Goal: Navigation & Orientation: Find specific page/section

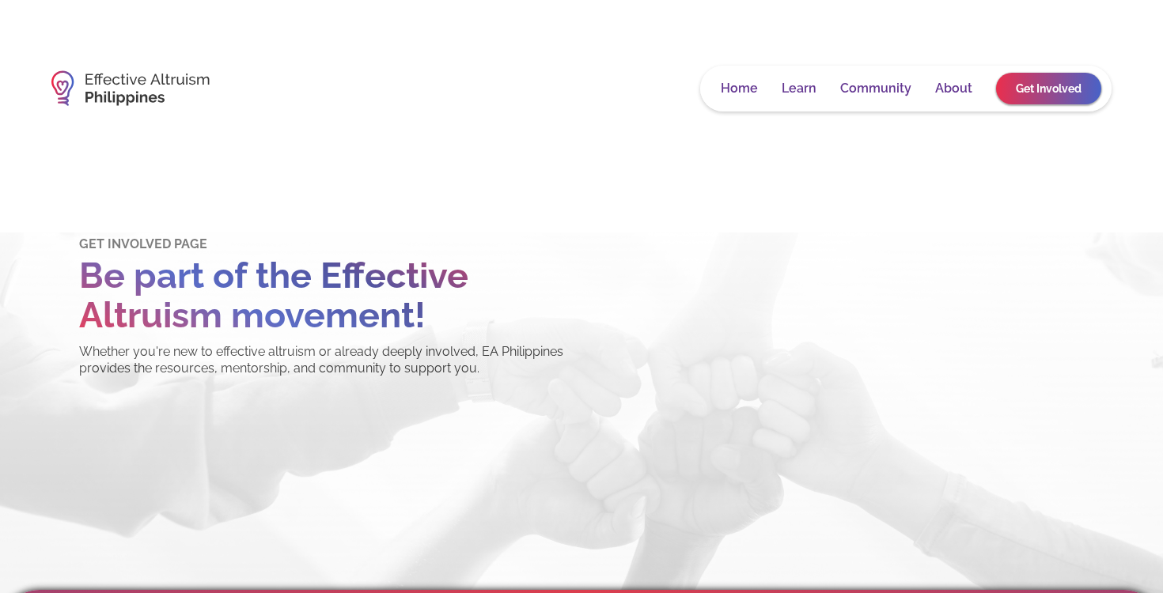
scroll to position [2, 0]
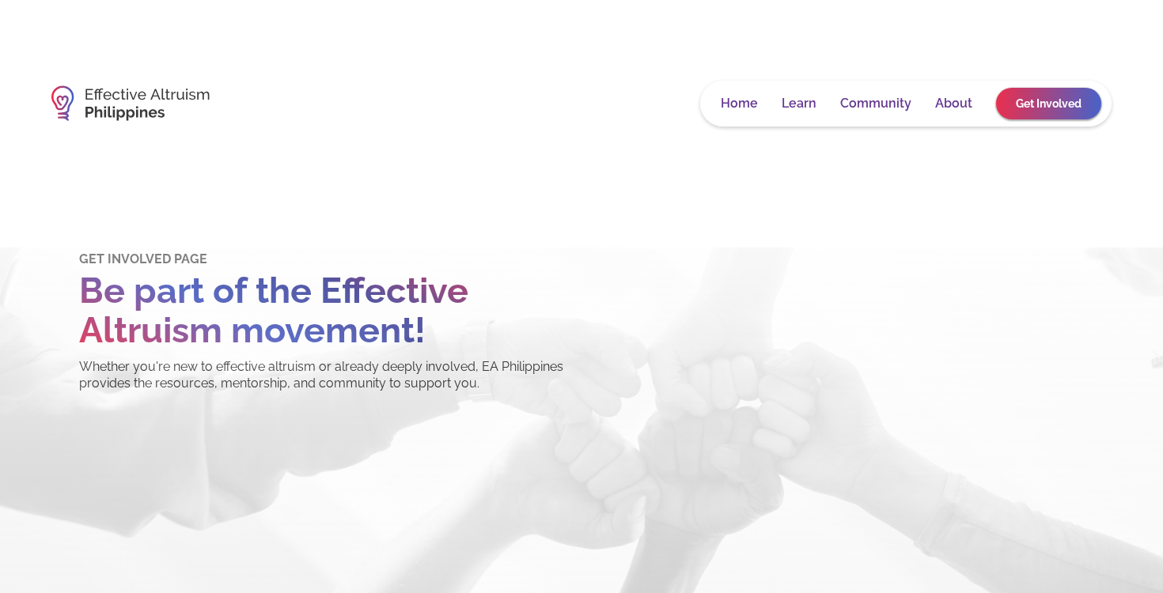
click at [1047, 109] on link "Get Involved" at bounding box center [1048, 104] width 105 height 32
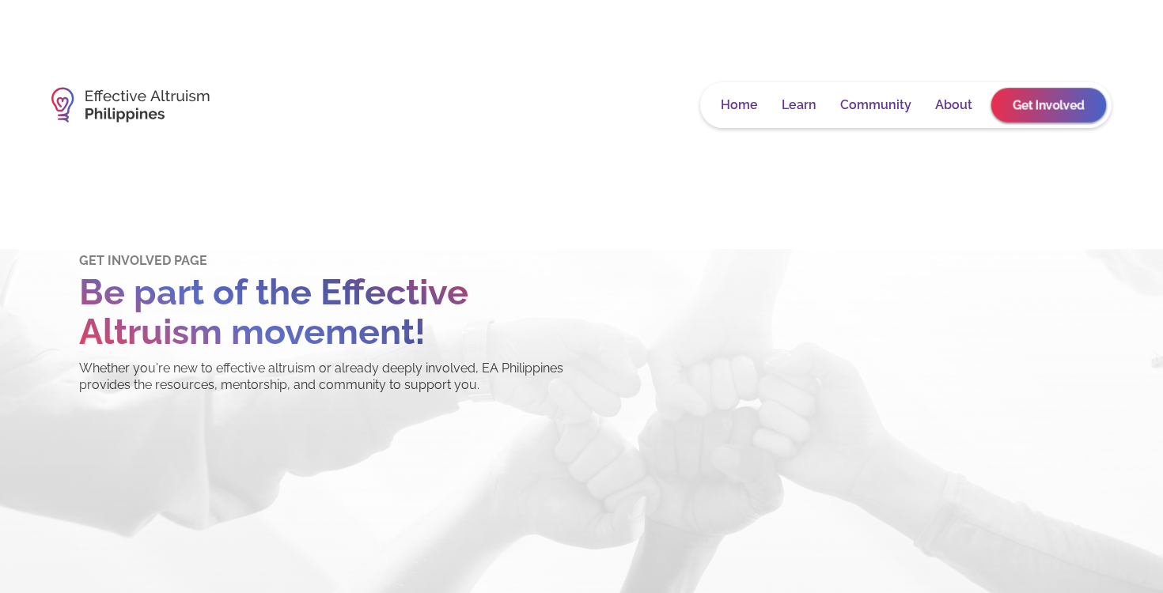
click at [1049, 89] on div "Home Learn Community About Get Involved" at bounding box center [905, 105] width 411 height 46
click at [1048, 104] on link "Get Involved" at bounding box center [1048, 105] width 89 height 27
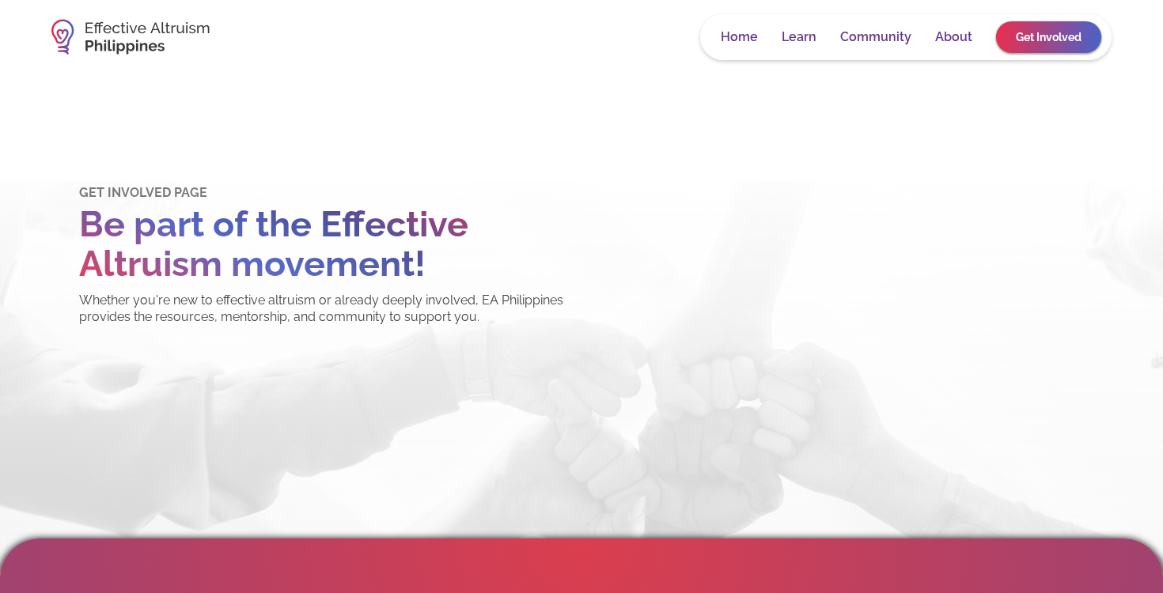
scroll to position [59, 0]
